Goal: Understand process/instructions: Learn how to perform a task or action

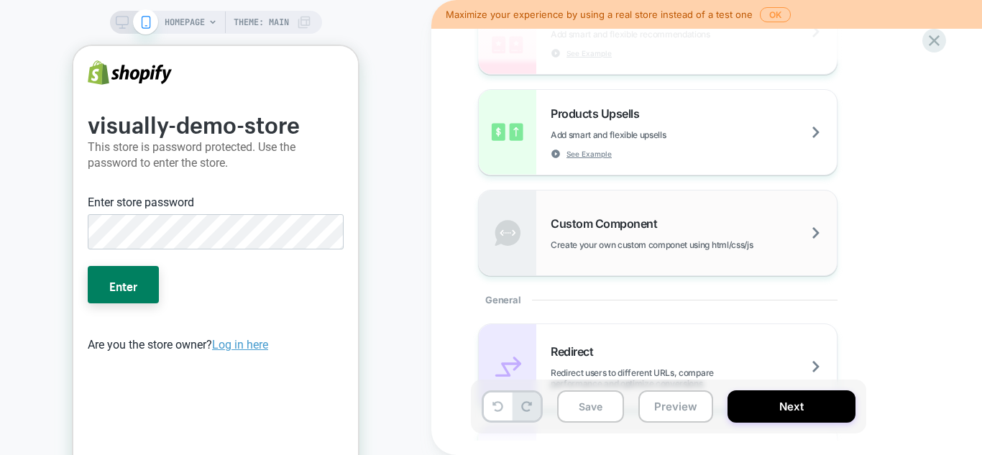
scroll to position [503, 0]
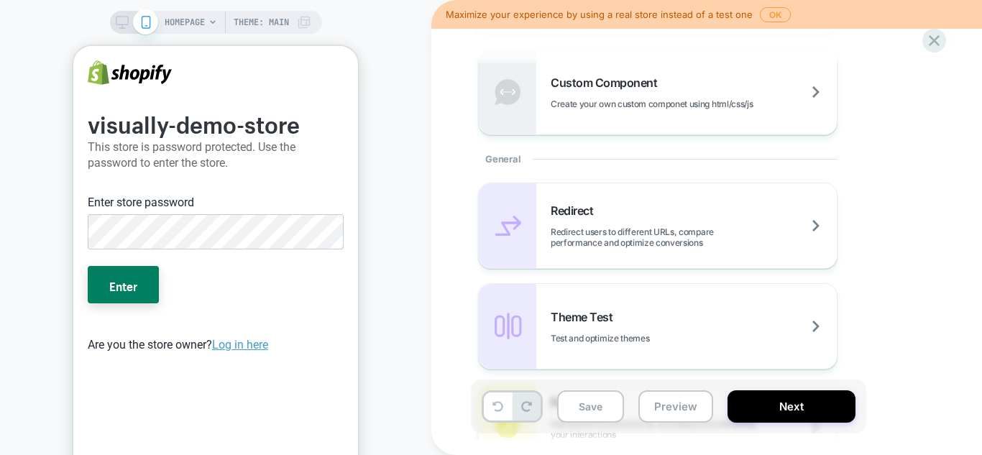
click at [35, 63] on div "HOMEPAGE Theme: MAIN" at bounding box center [215, 258] width 431 height 489
click at [934, 39] on icon at bounding box center [934, 40] width 19 height 19
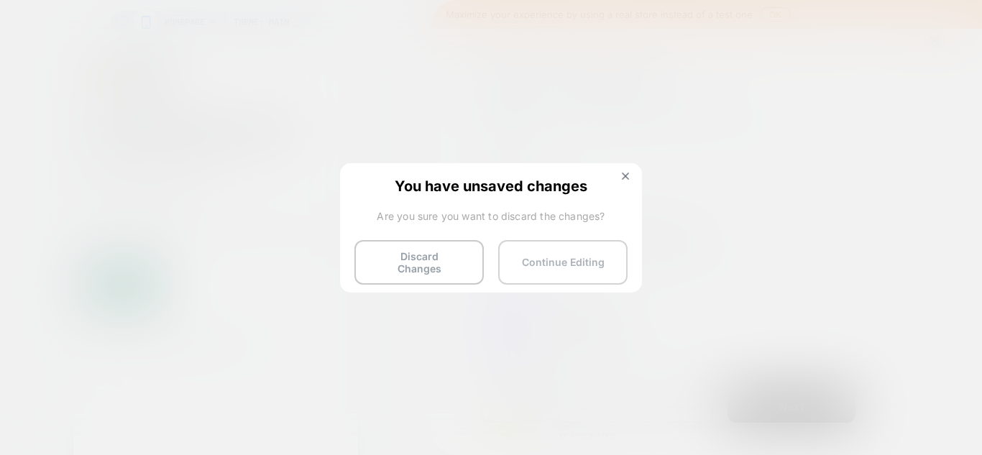
click at [569, 252] on button "Continue Editing" at bounding box center [562, 262] width 129 height 45
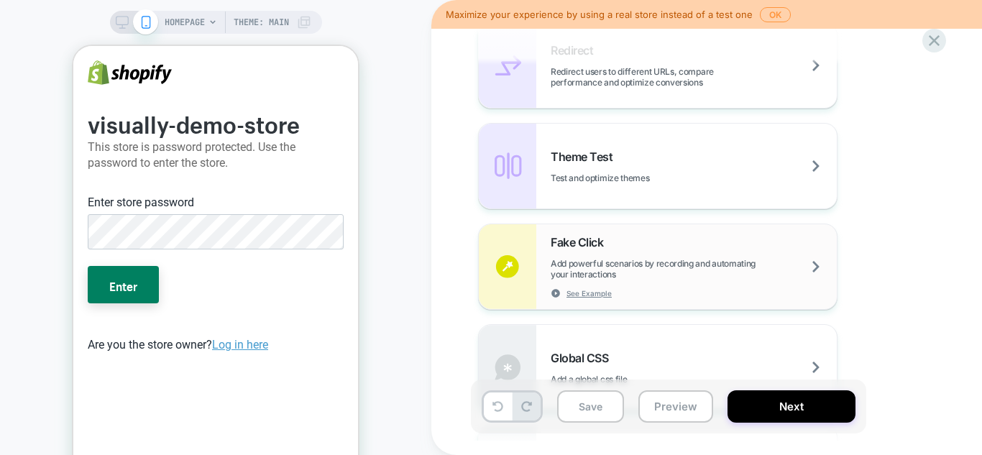
scroll to position [645, 0]
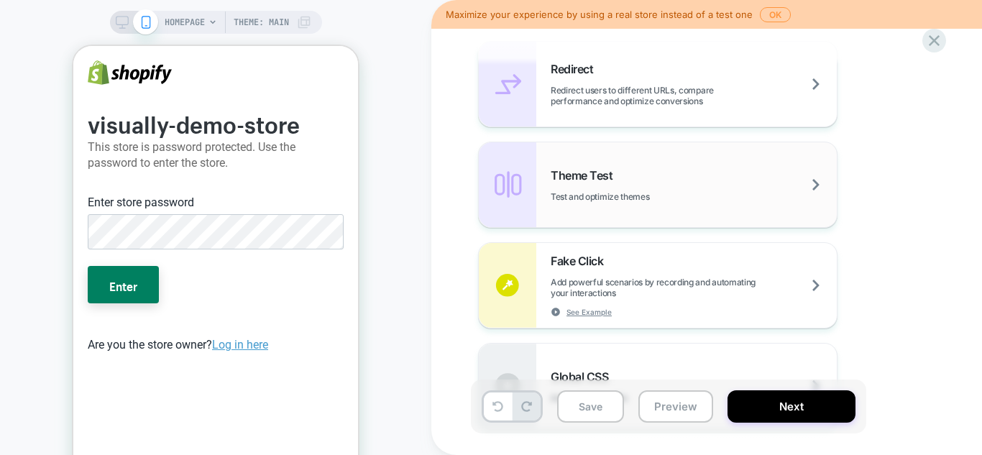
click at [678, 189] on div "Theme Test Test and optimize themes" at bounding box center [694, 185] width 286 height 34
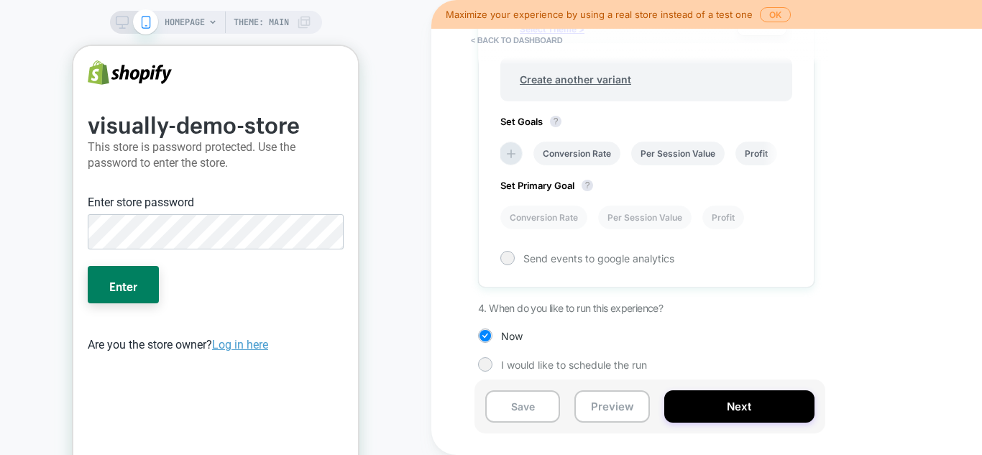
scroll to position [362, 0]
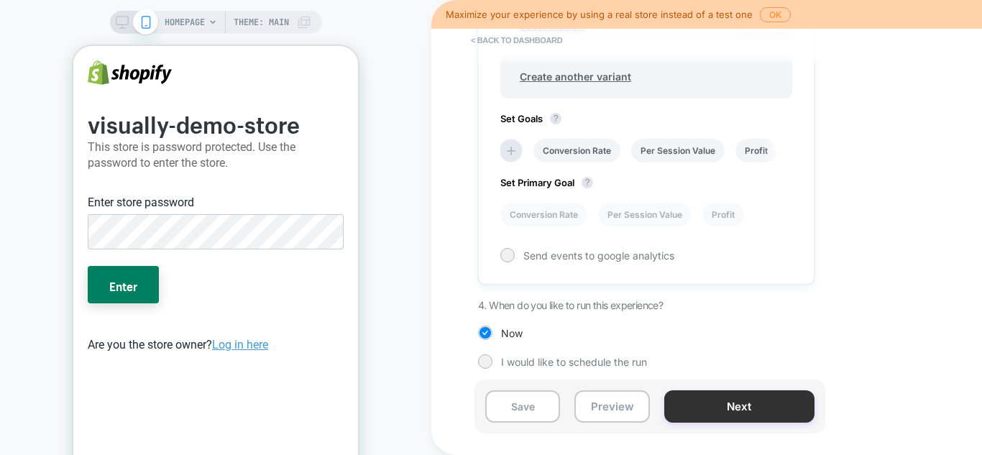
click at [756, 409] on button "Next" at bounding box center [739, 406] width 150 height 32
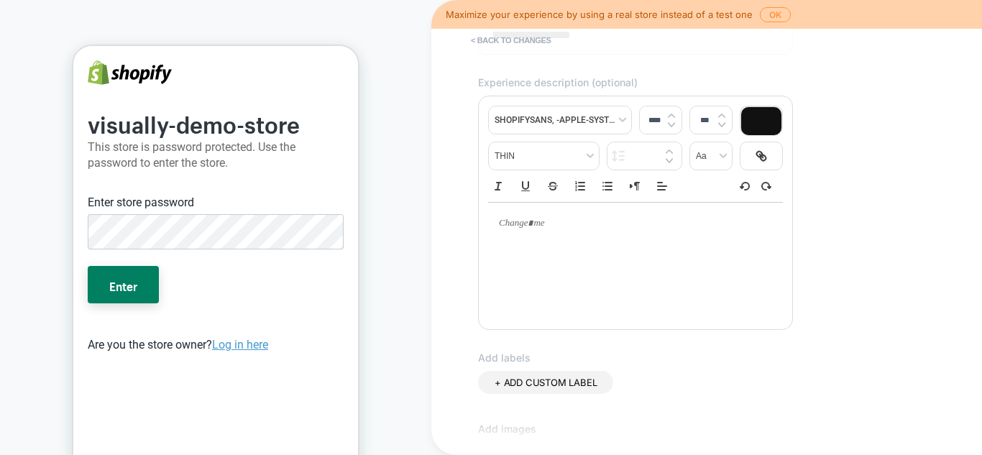
scroll to position [0, 0]
